Goal: Contribute content: Contribute content

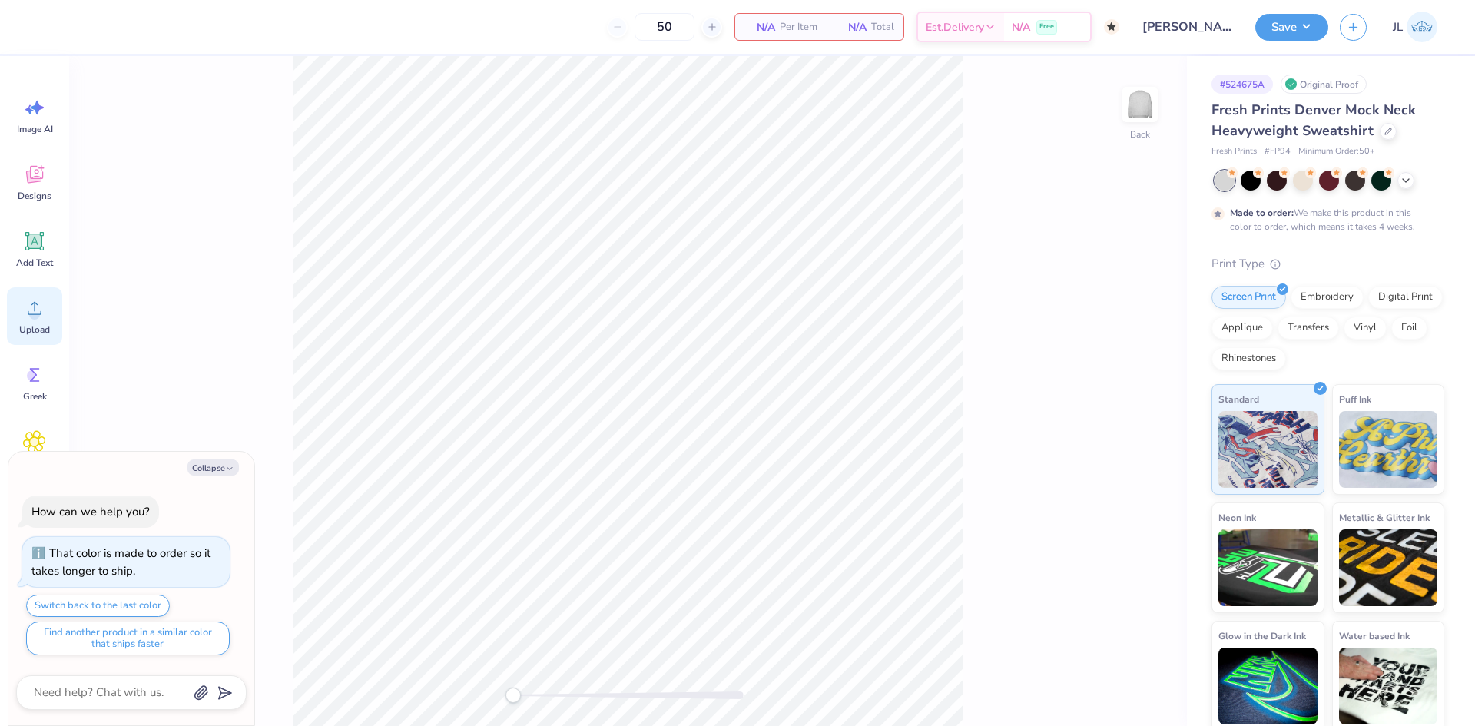
click at [38, 320] on div "Upload" at bounding box center [34, 316] width 55 height 58
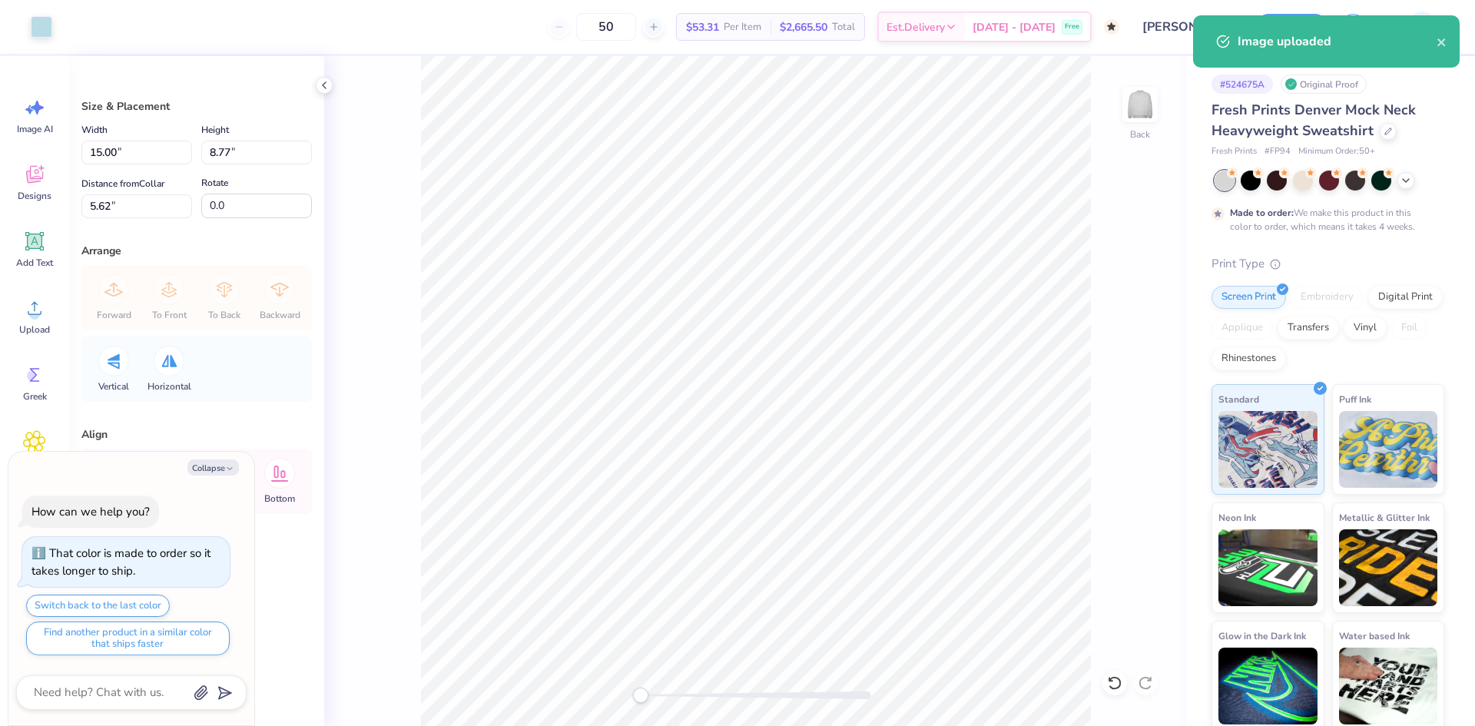
click at [40, 39] on div "Art colors" at bounding box center [26, 27] width 52 height 54
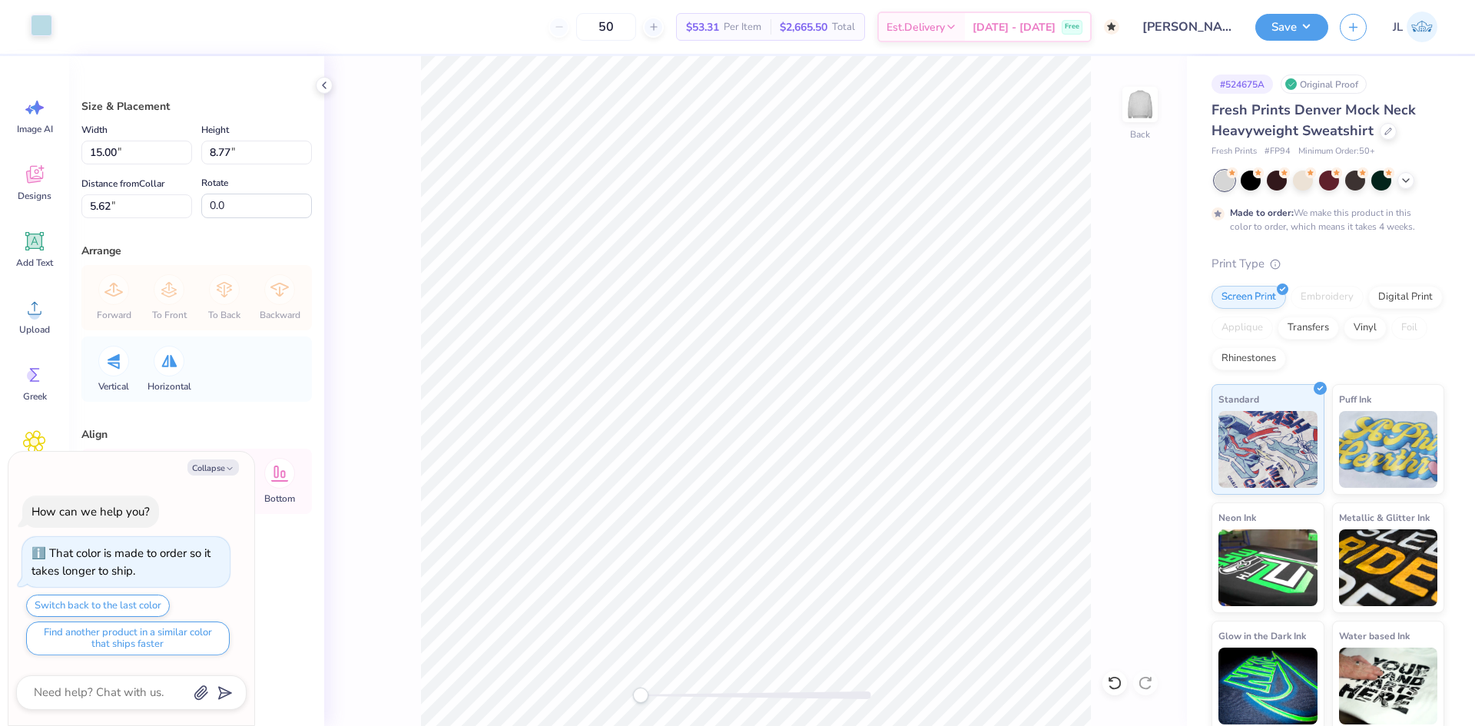
click at [51, 19] on div at bounding box center [42, 26] width 22 height 22
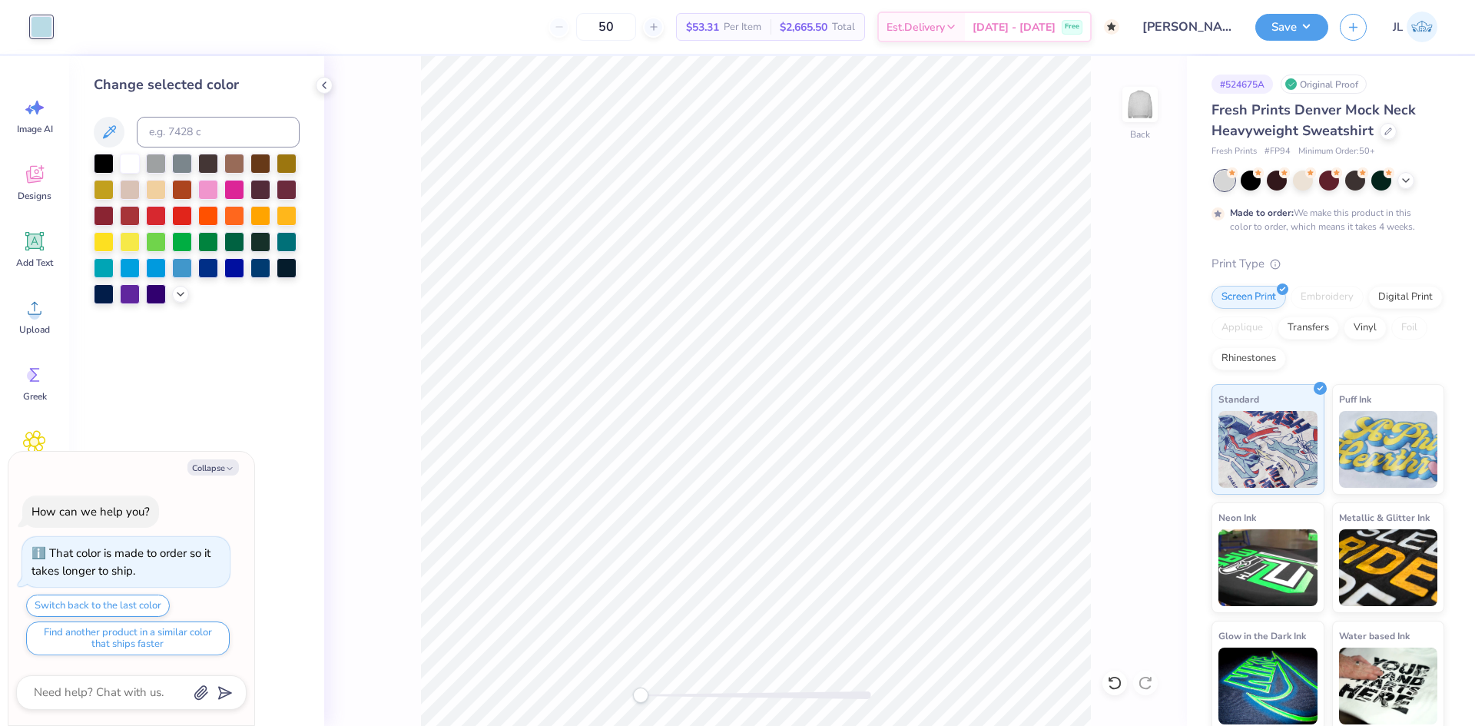
click at [180, 284] on div at bounding box center [197, 229] width 206 height 151
click at [180, 288] on icon at bounding box center [180, 293] width 12 height 12
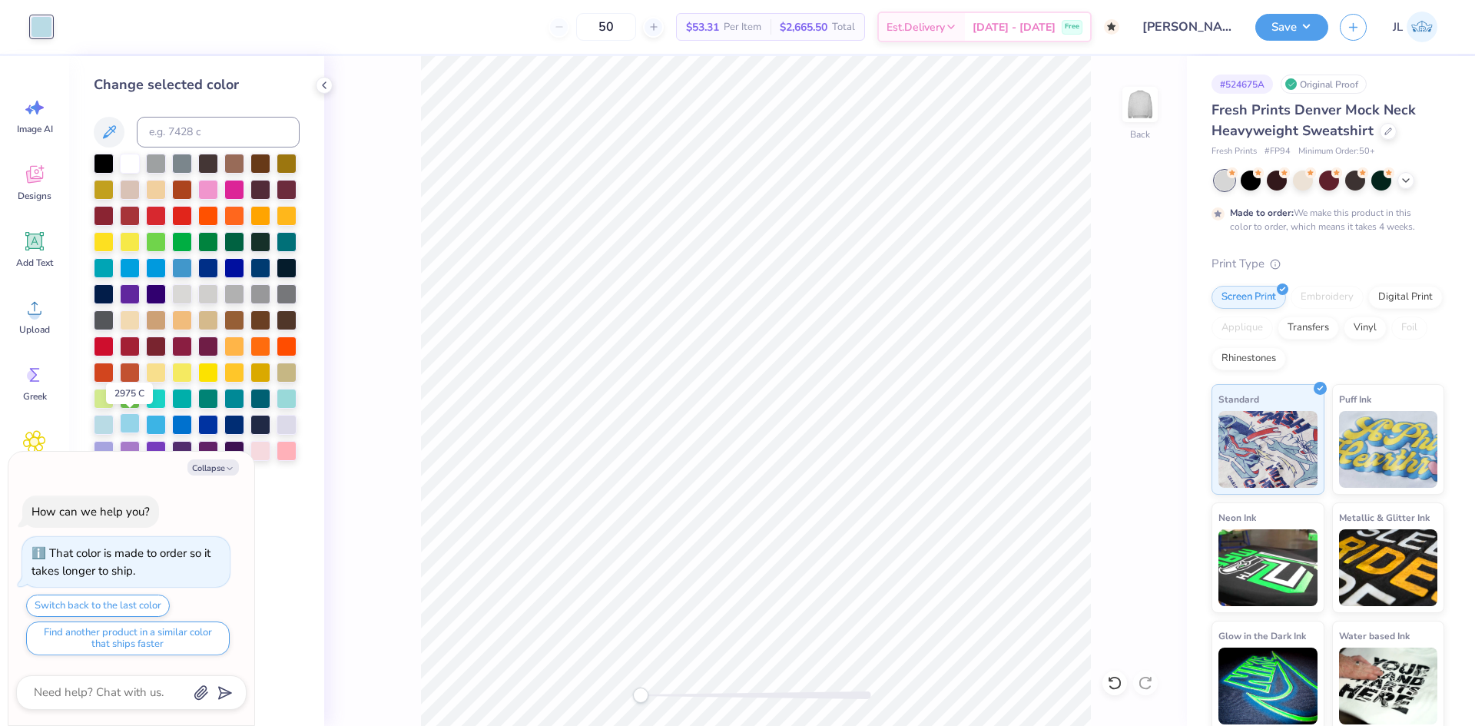
click at [129, 423] on div at bounding box center [130, 423] width 20 height 20
click at [153, 428] on div at bounding box center [156, 423] width 20 height 20
click at [283, 398] on div at bounding box center [287, 397] width 20 height 20
click at [157, 425] on div at bounding box center [156, 423] width 20 height 20
click at [229, 468] on icon "button" at bounding box center [229, 468] width 9 height 9
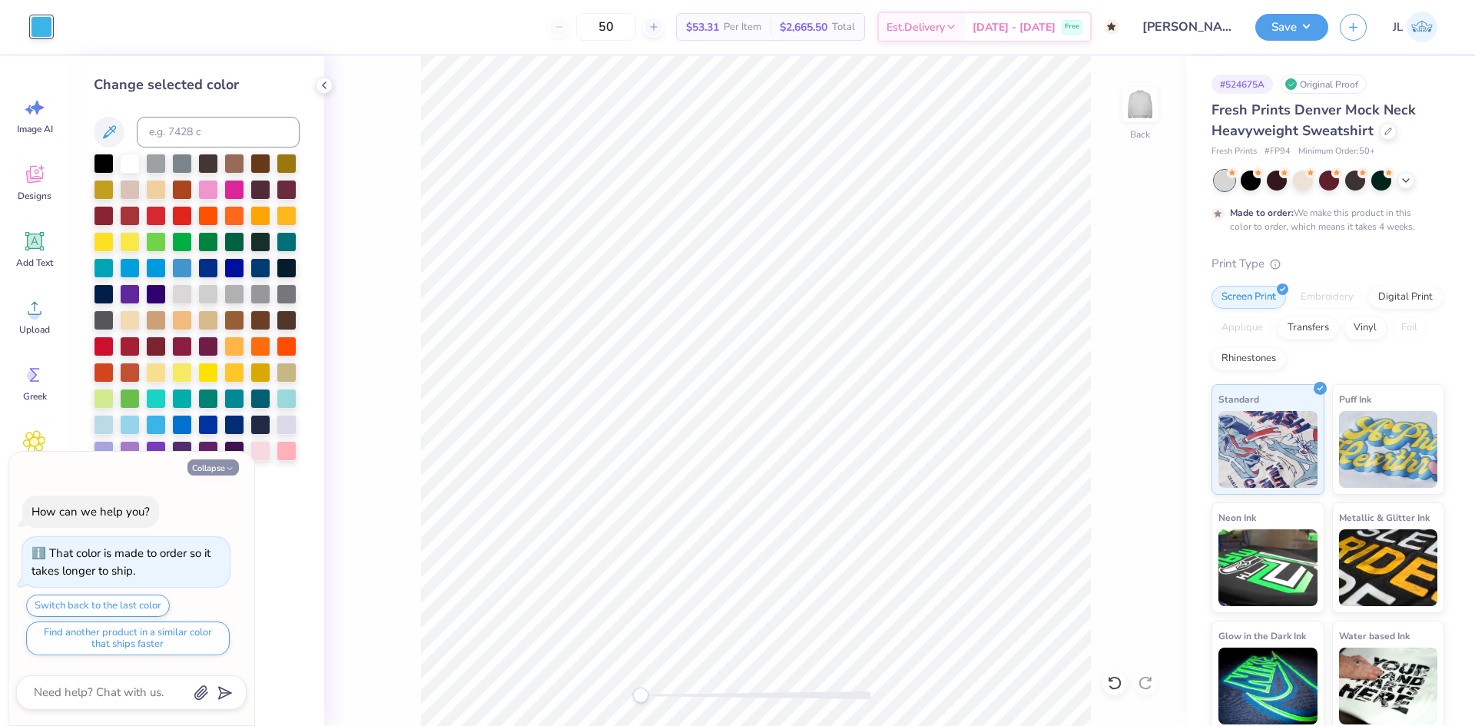
type textarea "x"
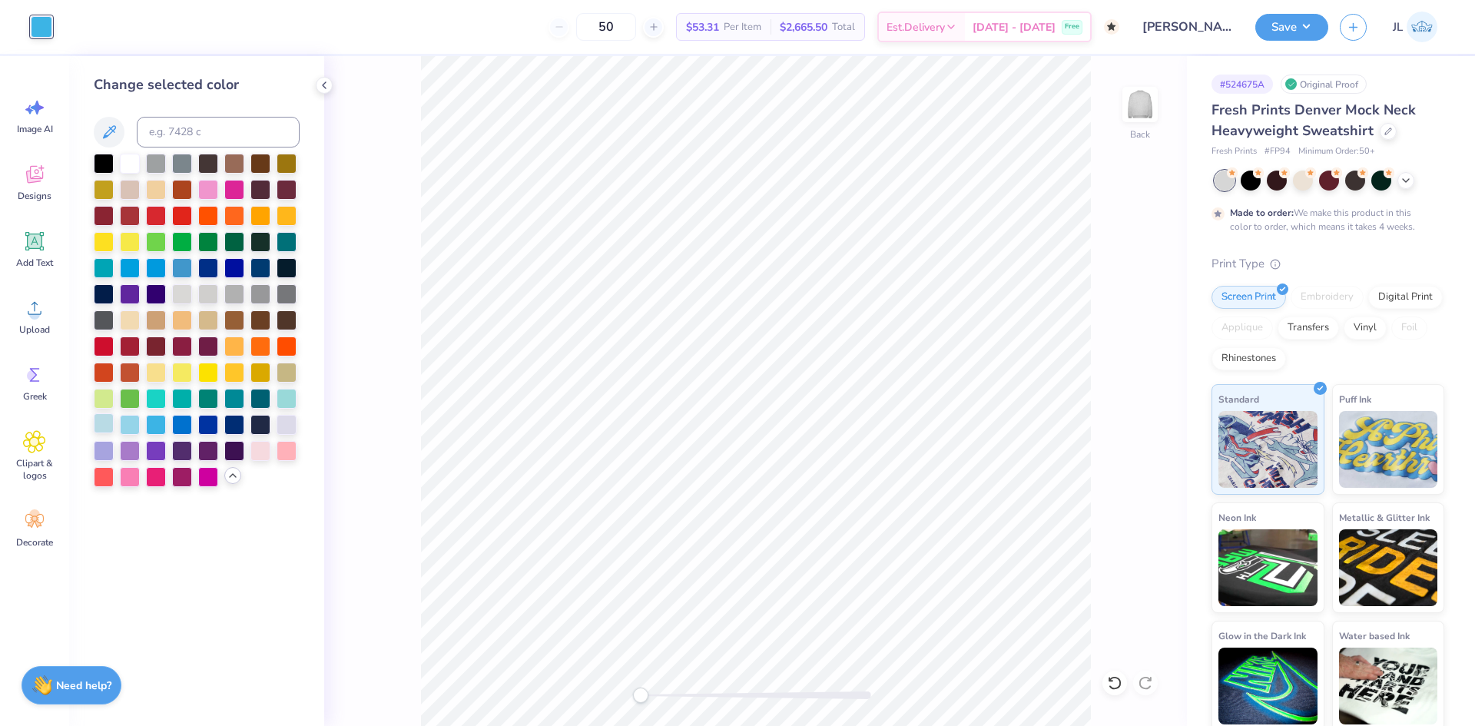
click at [108, 425] on div at bounding box center [104, 423] width 20 height 20
click at [130, 426] on div at bounding box center [130, 423] width 20 height 20
click at [156, 426] on div at bounding box center [156, 423] width 20 height 20
click at [161, 423] on div at bounding box center [156, 423] width 20 height 20
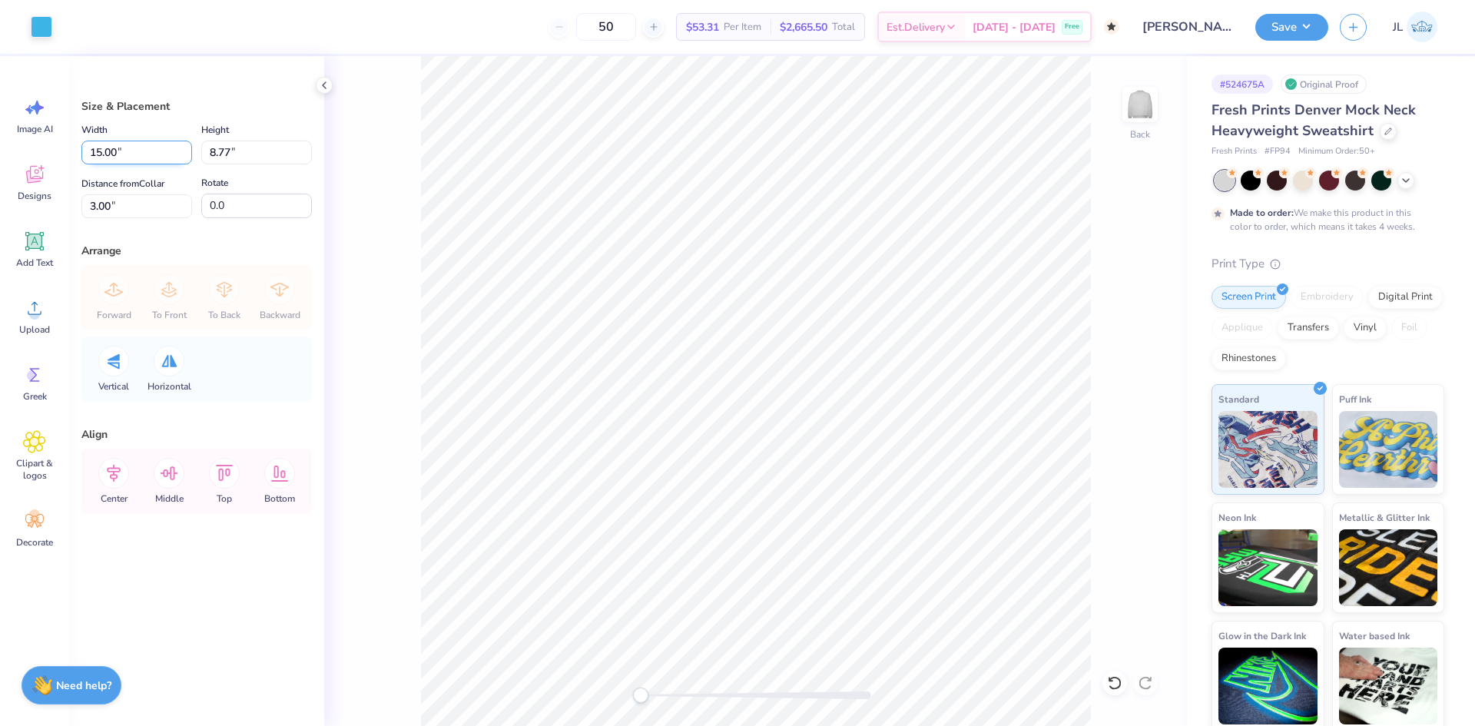
click at [94, 152] on input "15.00" at bounding box center [136, 153] width 111 height 24
type input "12.00"
type input "7.01"
click at [101, 209] on input "3.88" at bounding box center [136, 206] width 111 height 24
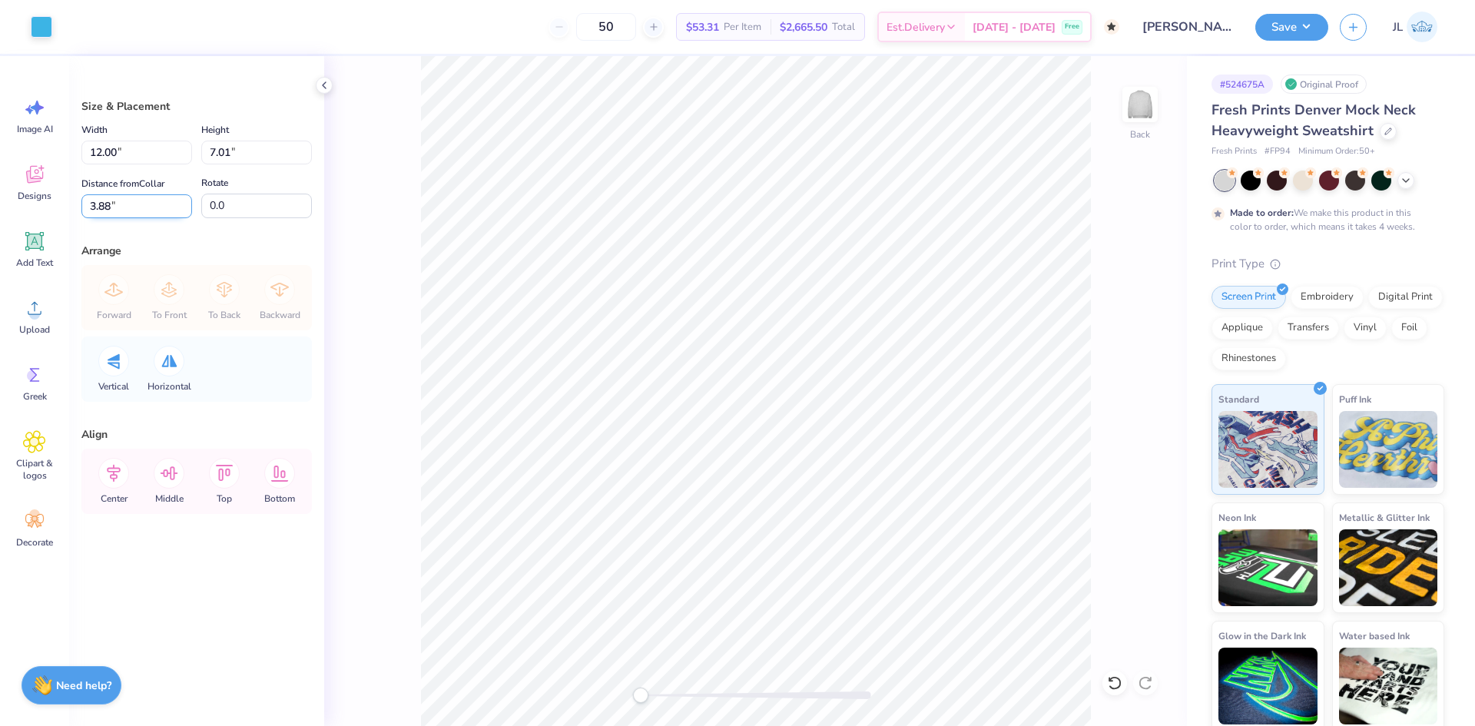
click at [101, 208] on input "3.88" at bounding box center [136, 206] width 111 height 24
type input "3"
click at [324, 198] on div "Back" at bounding box center [755, 391] width 863 height 670
click at [104, 156] on input "12.00" at bounding box center [136, 153] width 111 height 24
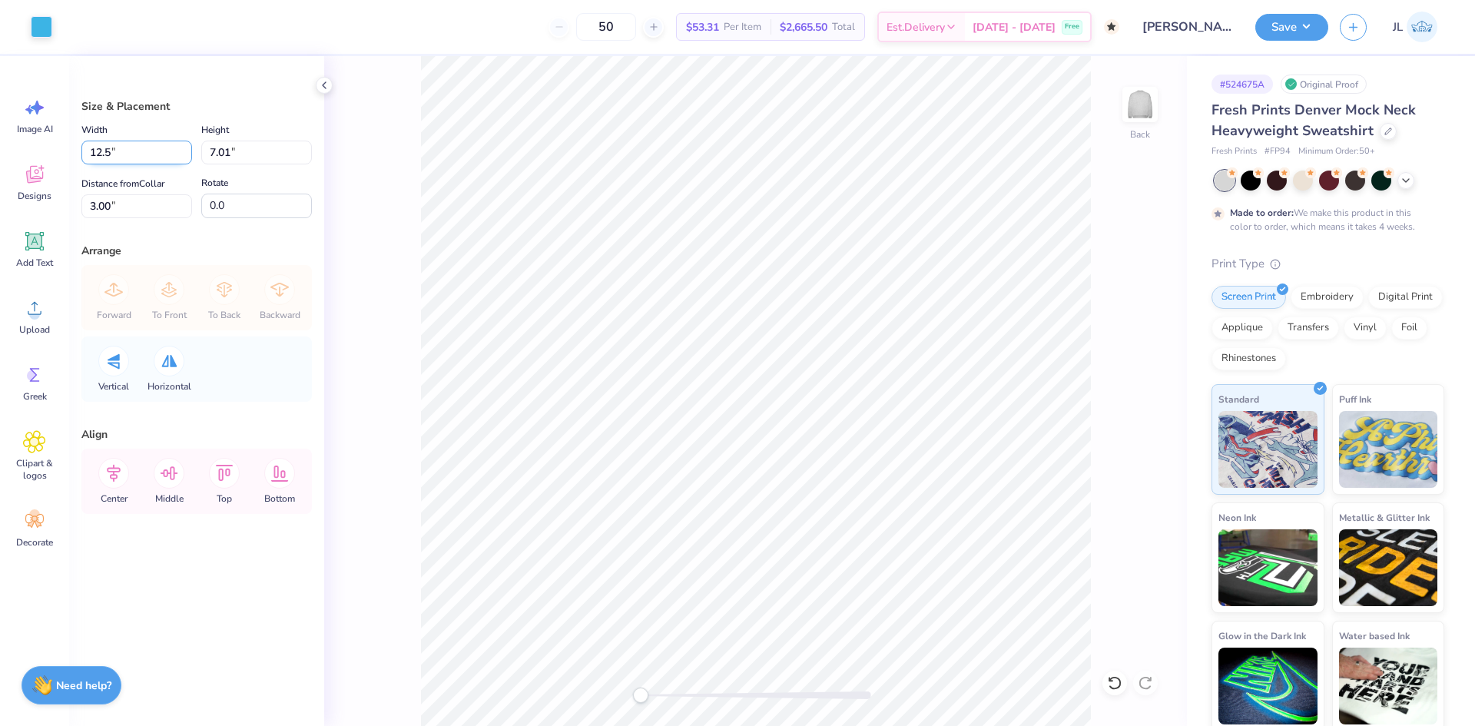
type input "12.50"
type input "7.31"
click at [94, 207] on input "2.85" at bounding box center [136, 206] width 111 height 24
type input "3"
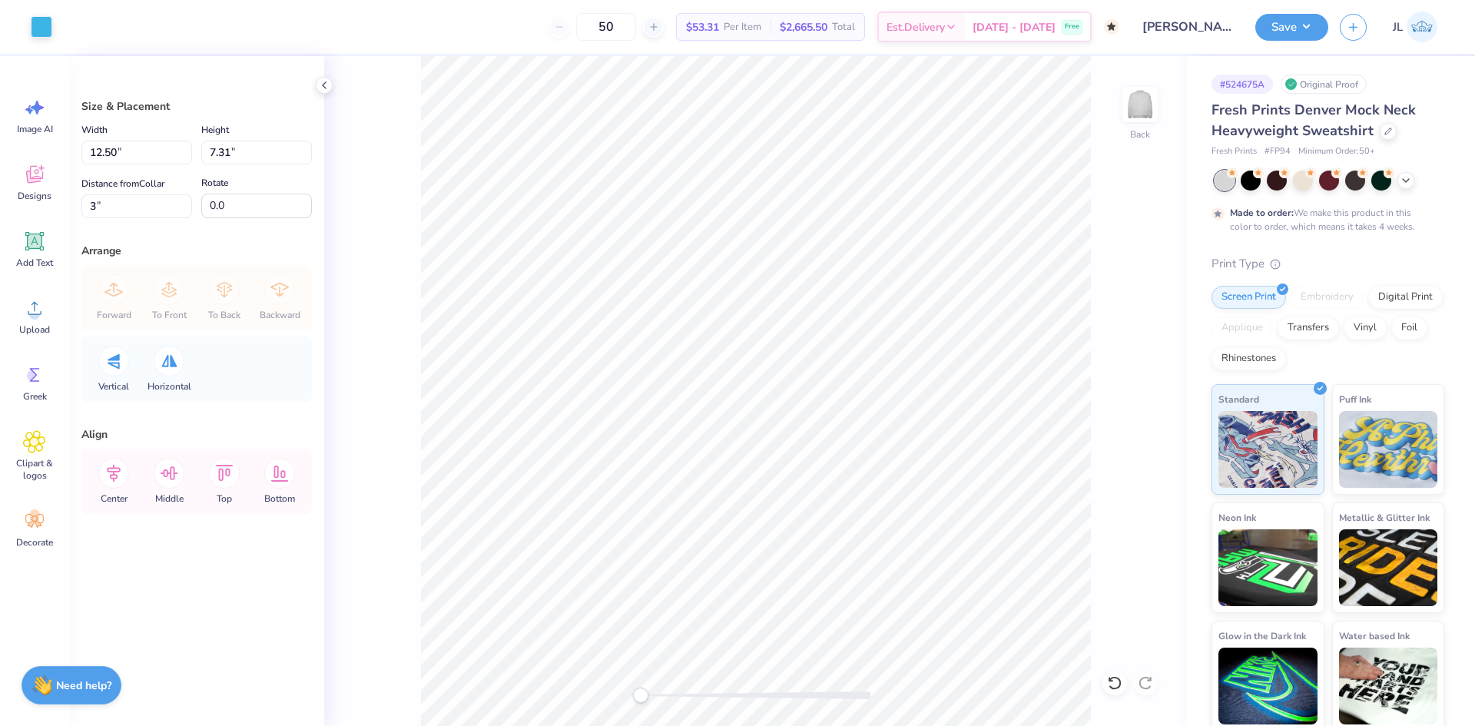
click at [290, 104] on div "Size & Placement" at bounding box center [196, 106] width 230 height 16
click at [1293, 27] on button "Save" at bounding box center [1291, 25] width 73 height 27
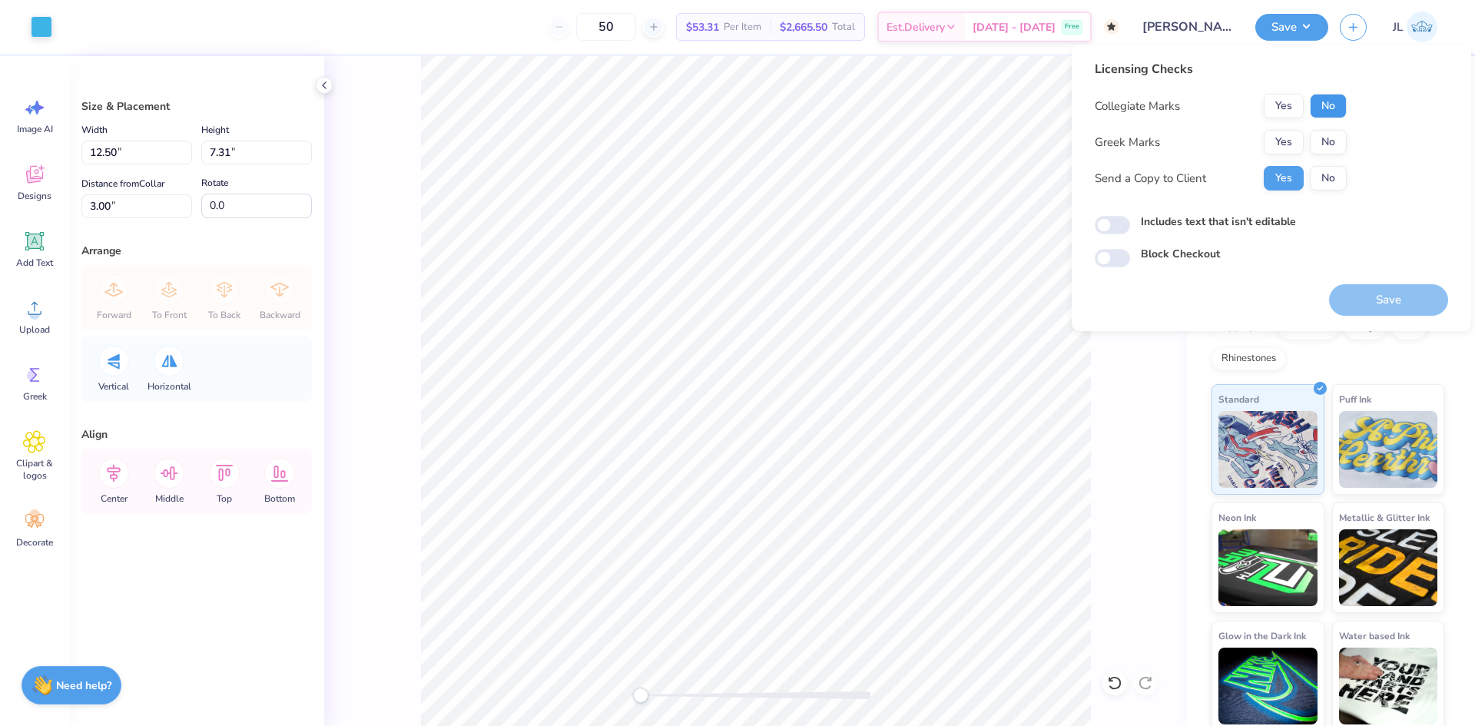
click at [1330, 104] on button "No" at bounding box center [1328, 106] width 37 height 25
click at [1323, 132] on button "No" at bounding box center [1328, 142] width 37 height 25
click at [1364, 306] on button "Save" at bounding box center [1388, 299] width 119 height 31
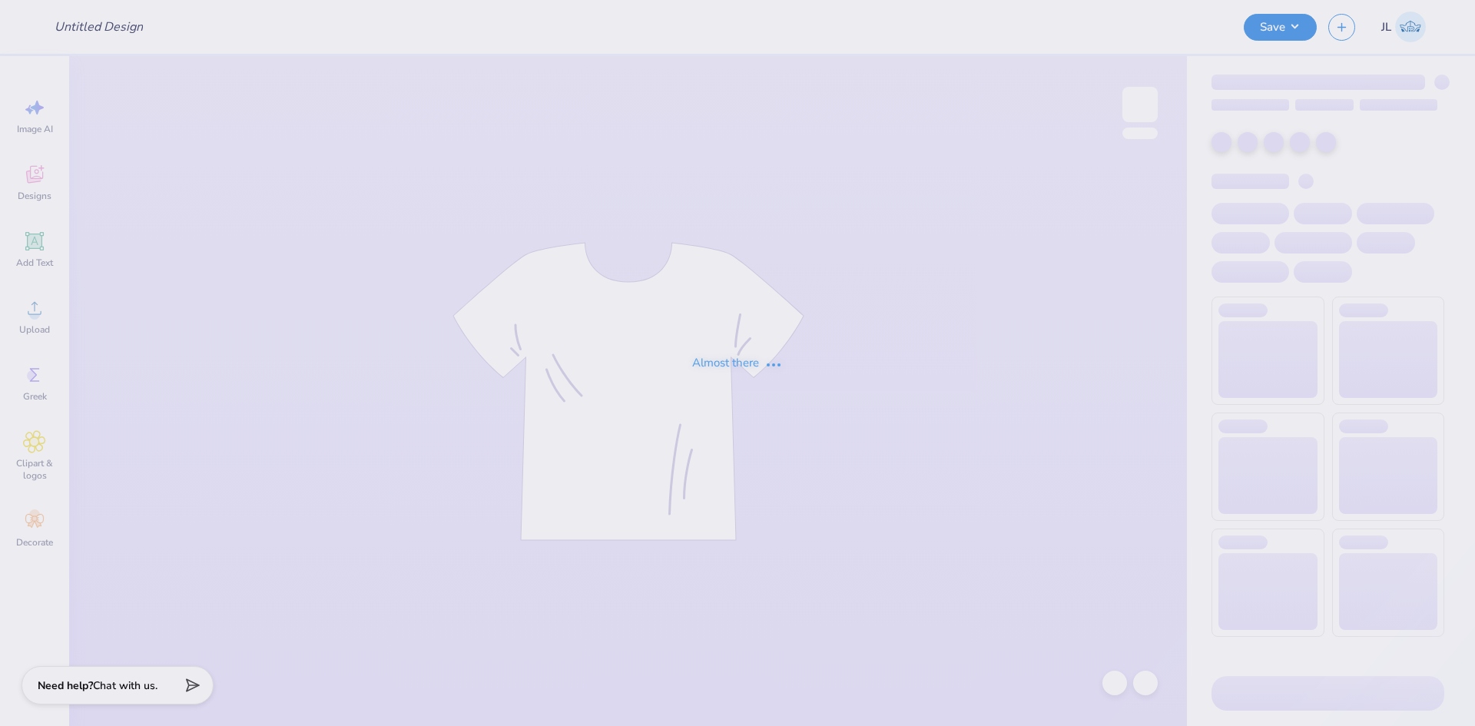
type input "Sigma Chi Haunted House Shirt"
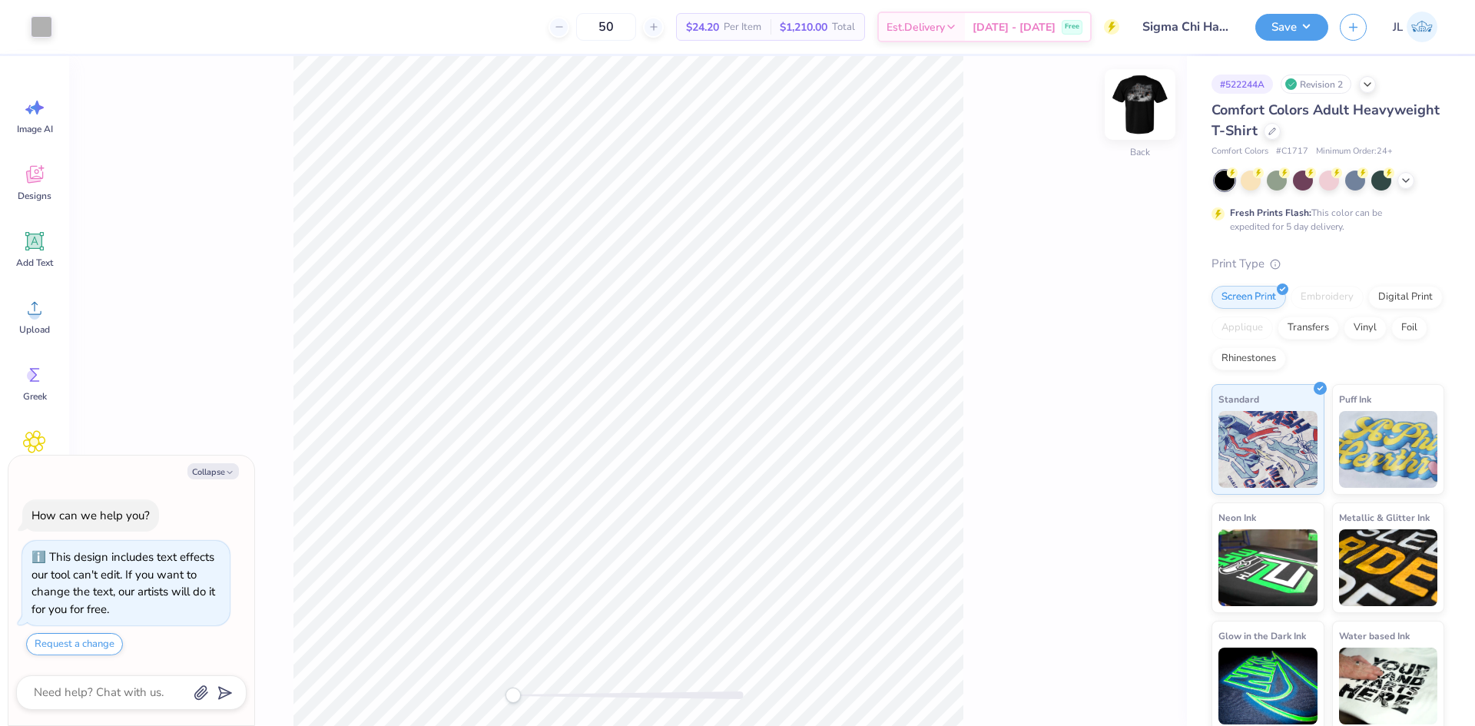
click at [1138, 111] on img at bounding box center [1139, 104] width 61 height 61
type textarea "x"
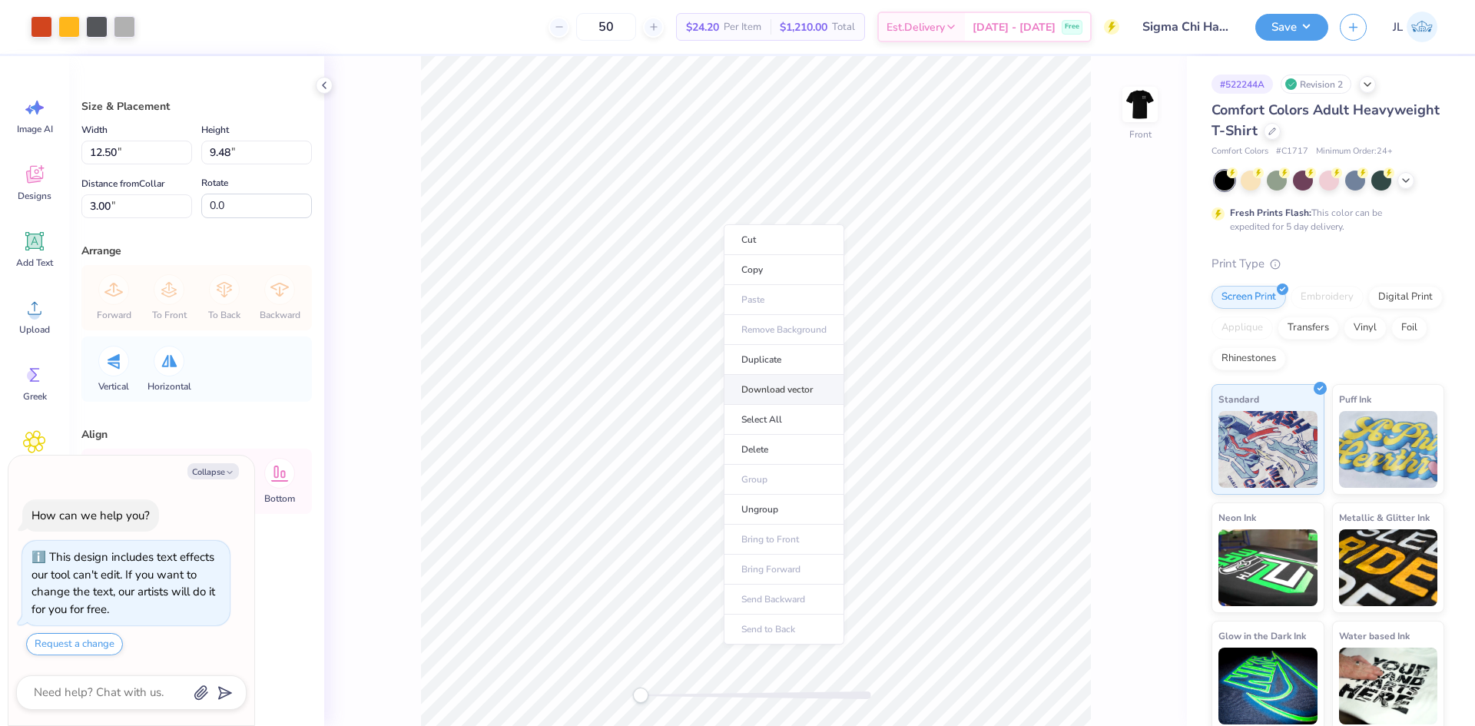
click at [780, 387] on li "Download vector" at bounding box center [784, 390] width 121 height 30
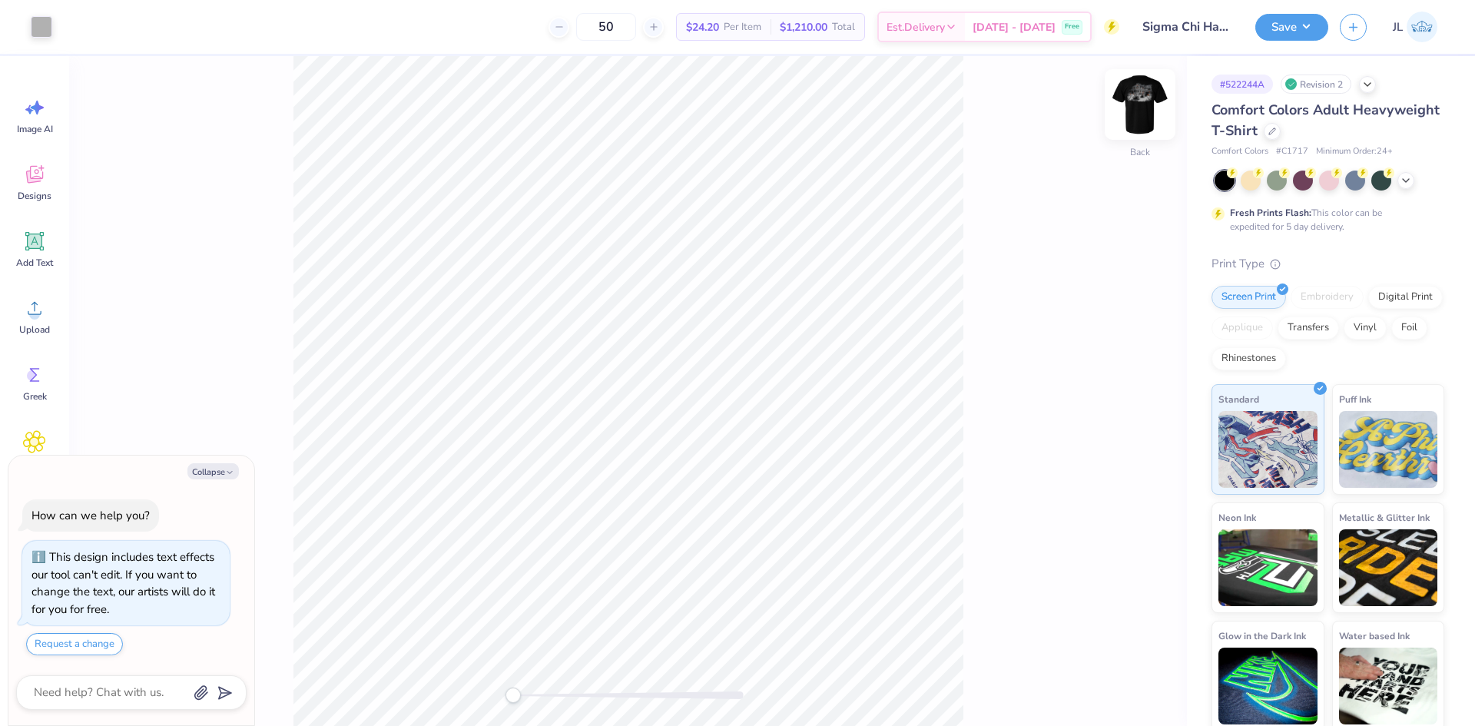
click at [1139, 106] on img at bounding box center [1139, 104] width 61 height 61
click at [216, 473] on button "Collapse" at bounding box center [212, 471] width 51 height 16
type textarea "x"
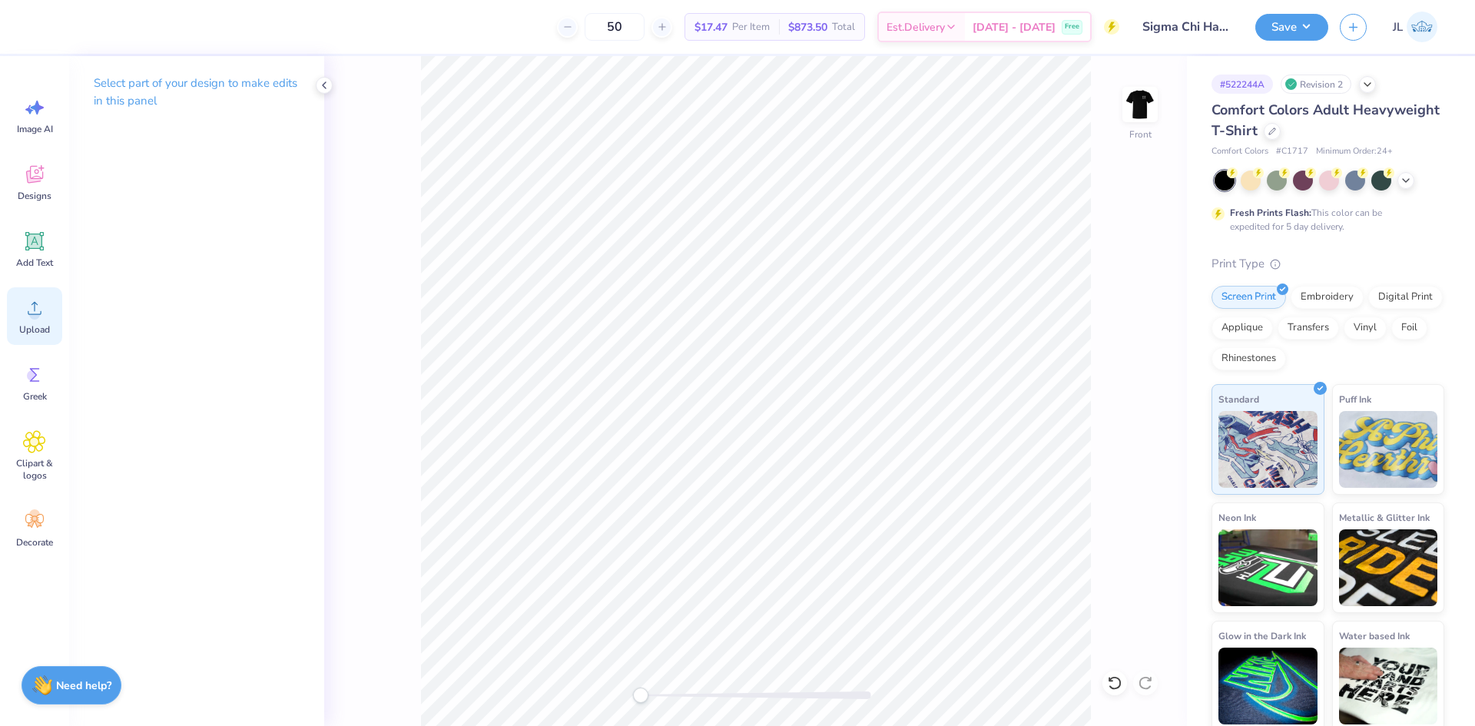
click at [46, 309] on div "Upload" at bounding box center [34, 316] width 55 height 58
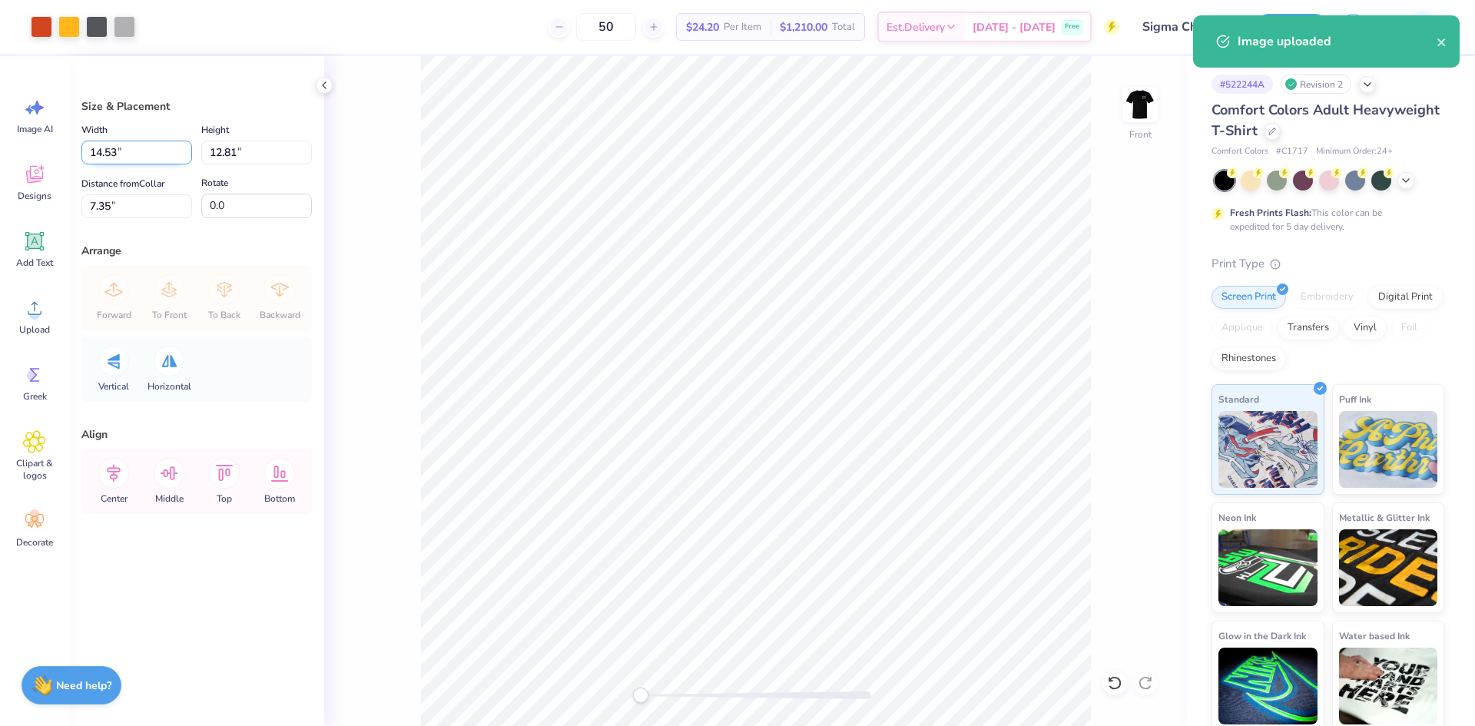
click at [98, 151] on input "14.53" at bounding box center [136, 153] width 111 height 24
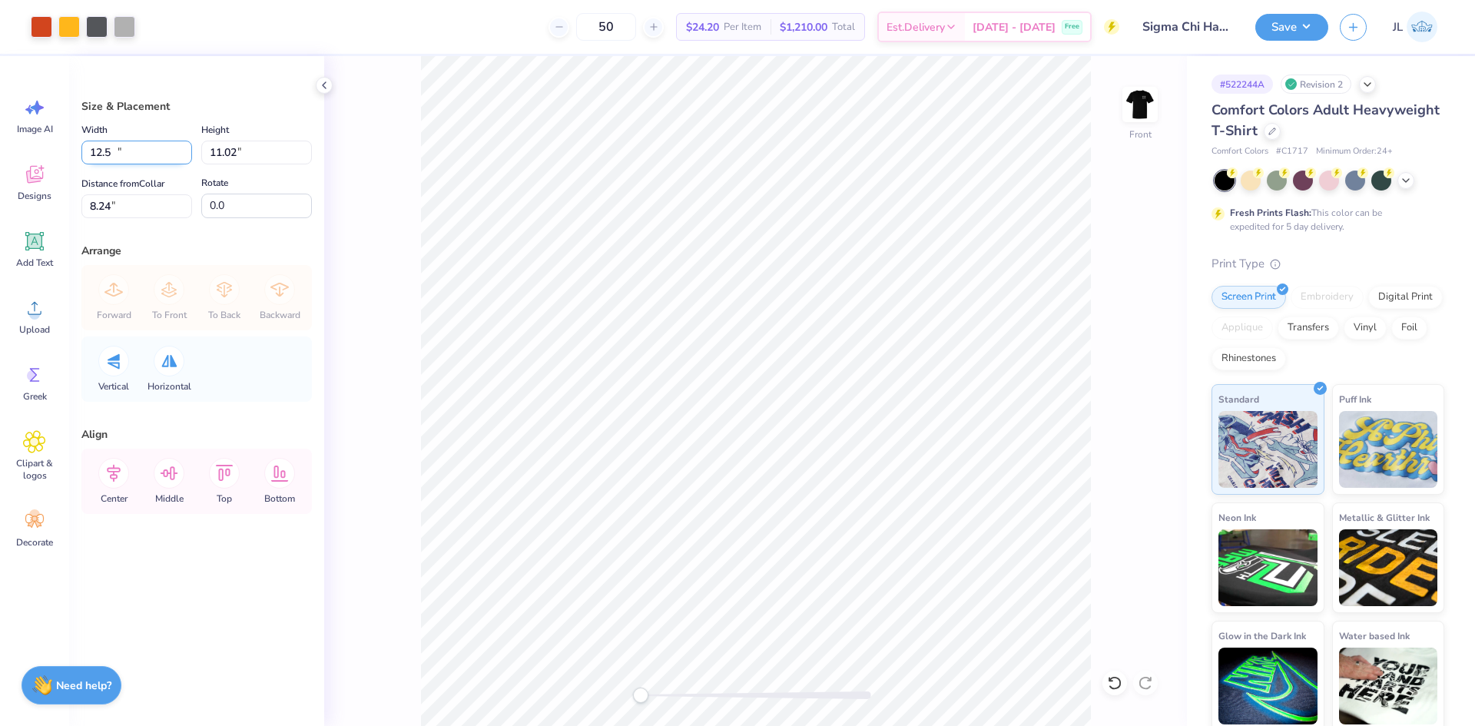
type input "12.50"
type input "11.02"
click at [100, 206] on input "8.24" at bounding box center [136, 206] width 111 height 24
type input "3"
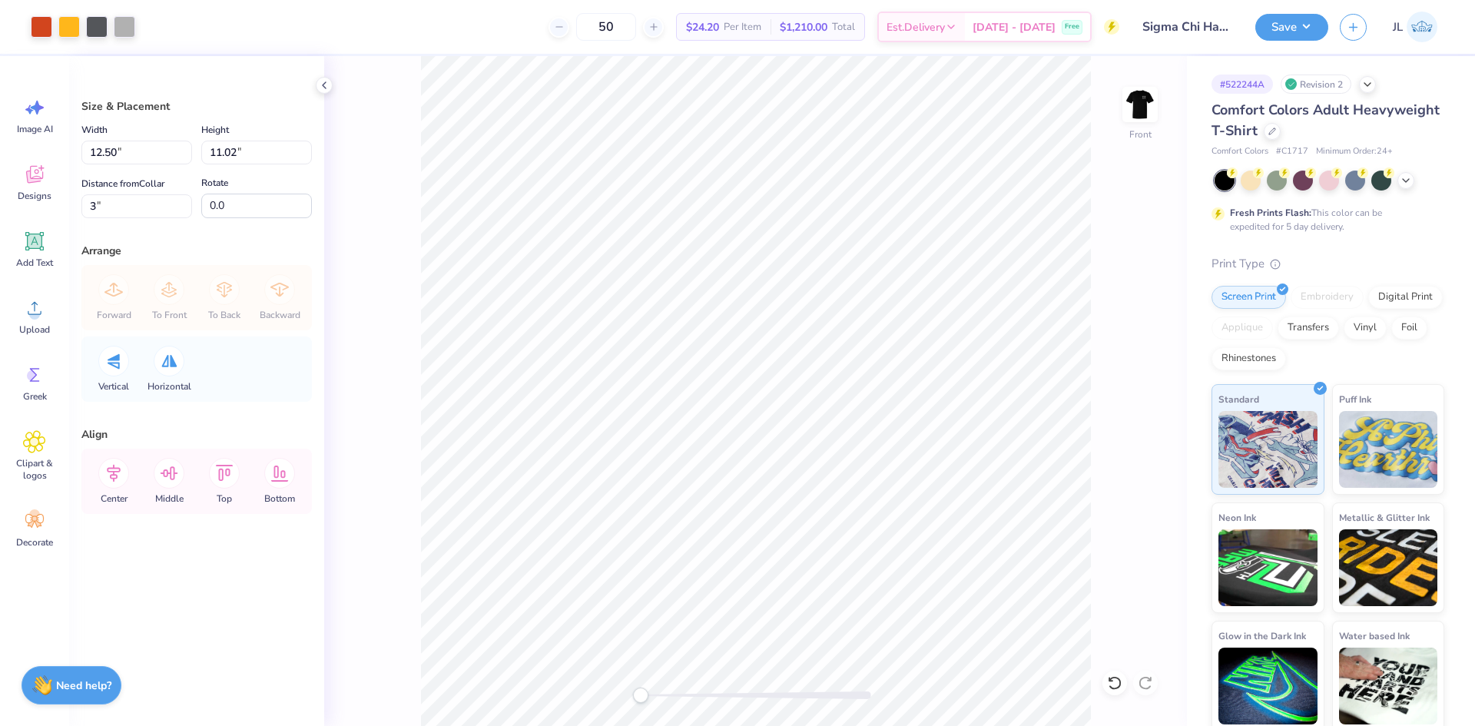
click at [378, 194] on div "Front" at bounding box center [755, 391] width 863 height 670
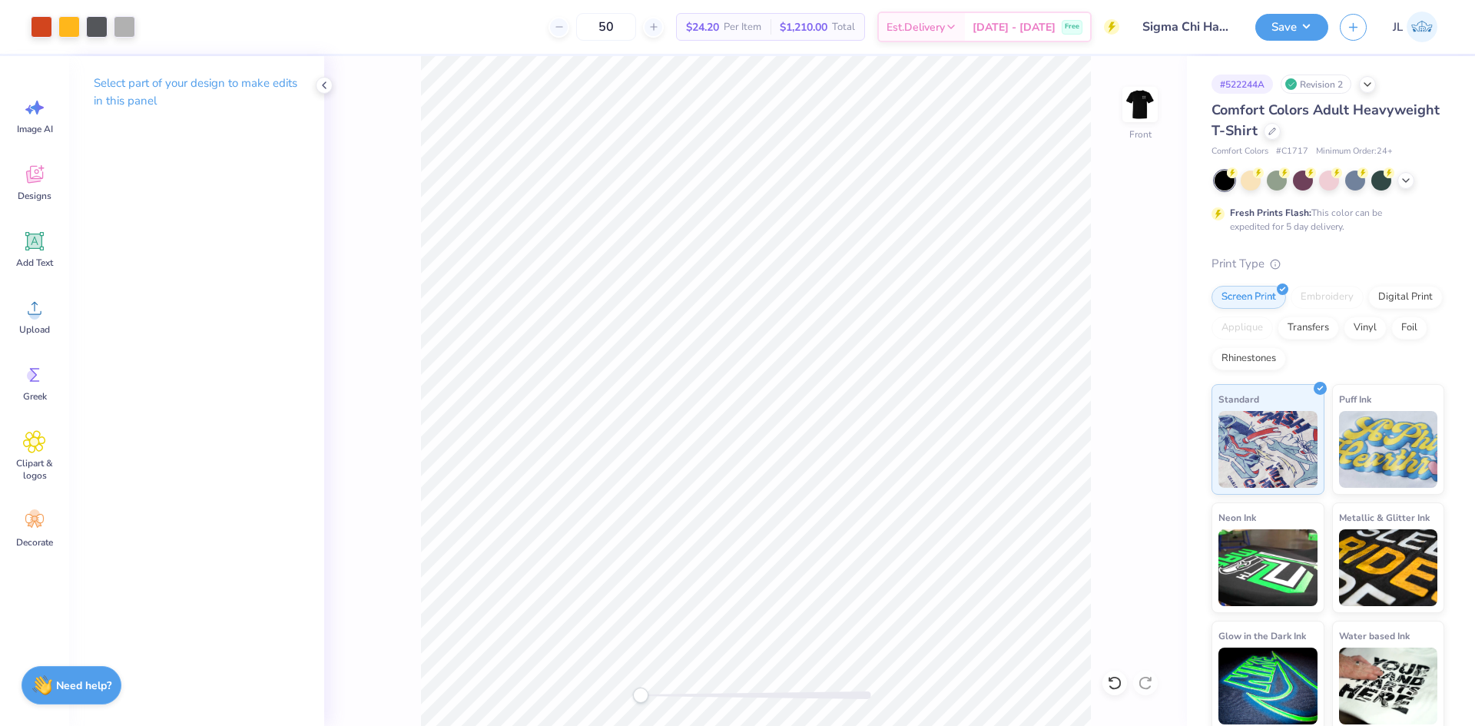
click at [389, 78] on div "Front" at bounding box center [755, 391] width 863 height 670
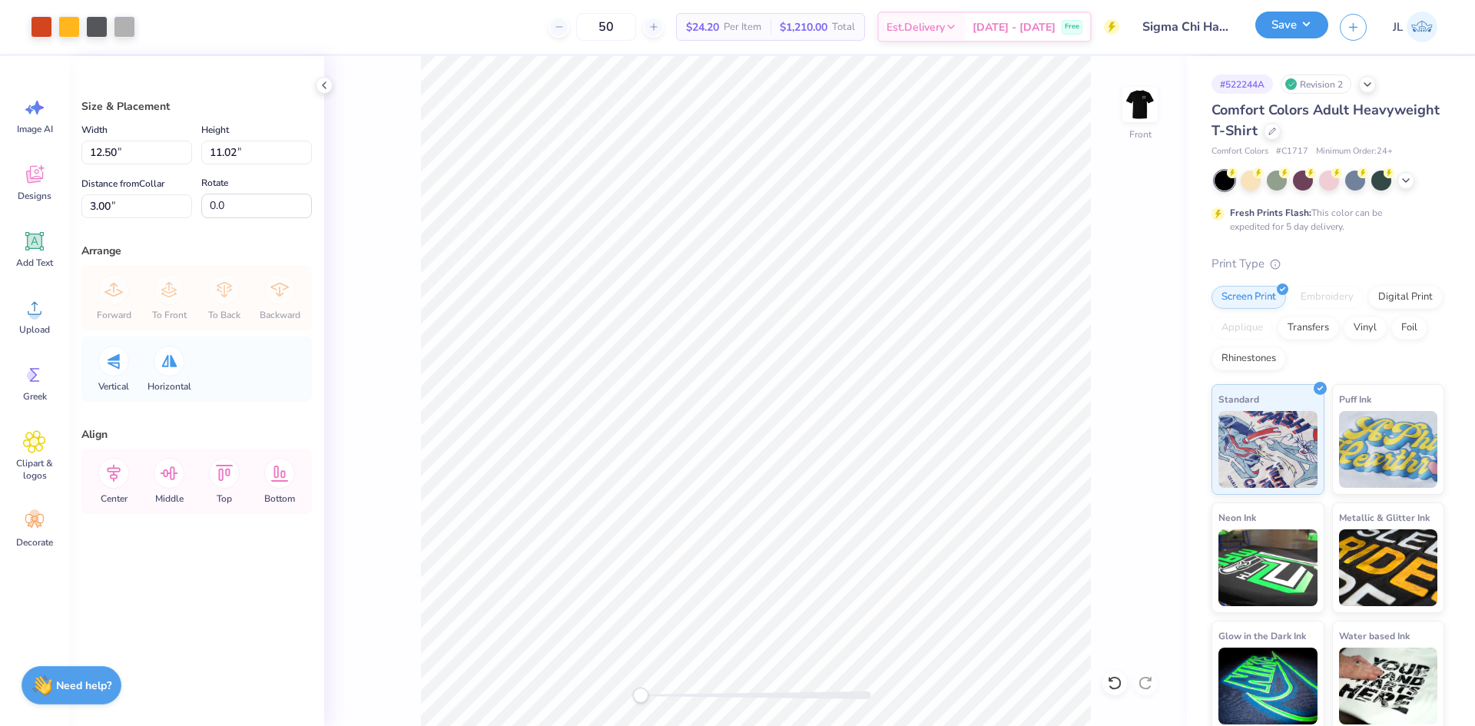
click at [1302, 23] on button "Save" at bounding box center [1291, 25] width 73 height 27
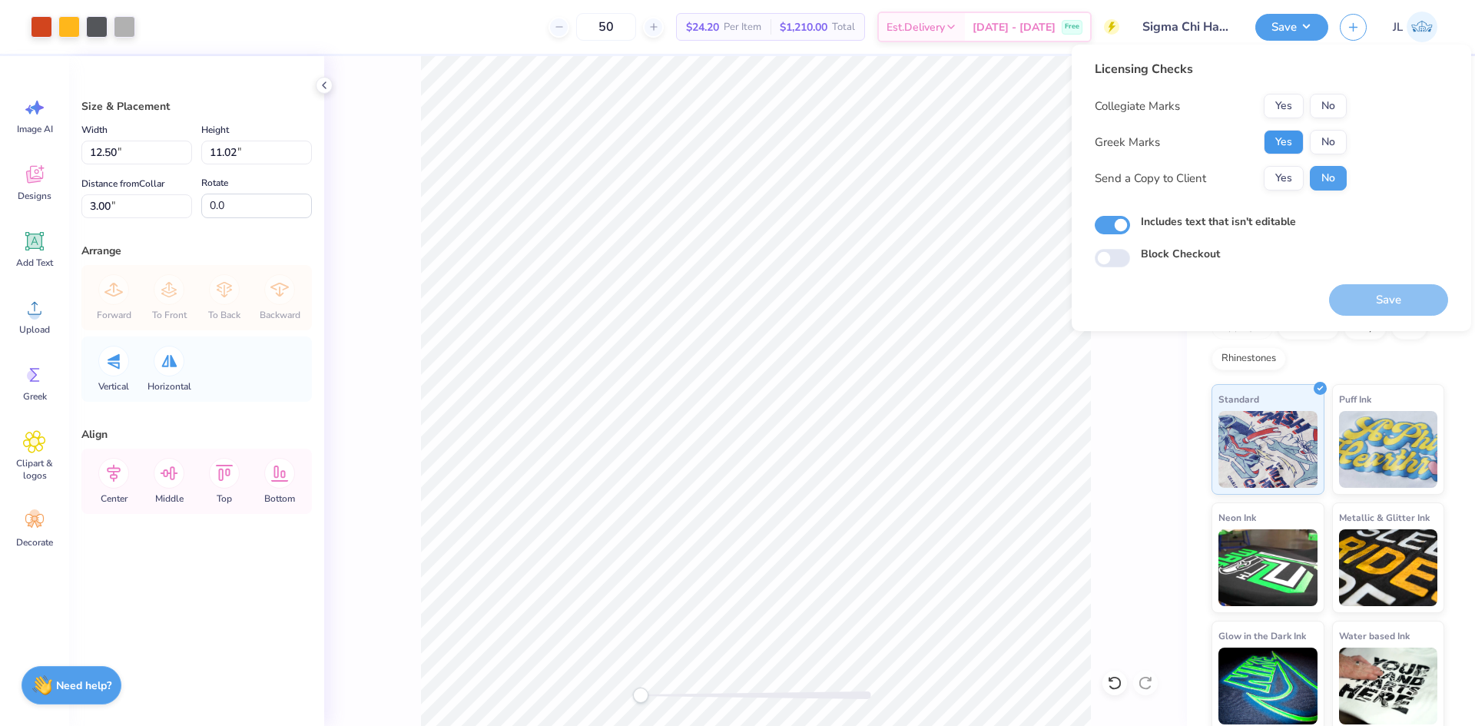
click at [1283, 138] on button "Yes" at bounding box center [1284, 142] width 40 height 25
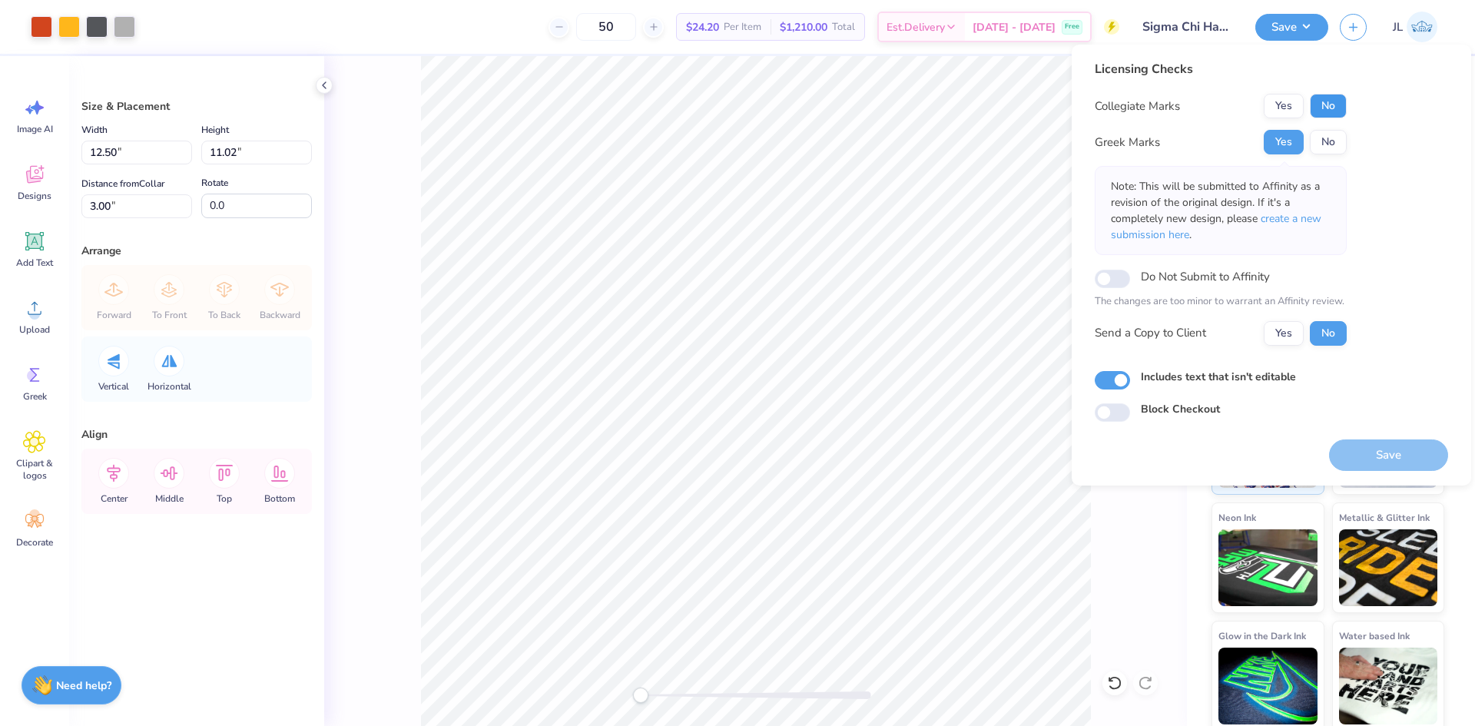
click at [1332, 112] on button "No" at bounding box center [1328, 106] width 37 height 25
click at [1284, 322] on button "Yes" at bounding box center [1284, 333] width 40 height 25
click at [1375, 456] on button "Save" at bounding box center [1388, 454] width 119 height 31
